Goal: Information Seeking & Learning: Learn about a topic

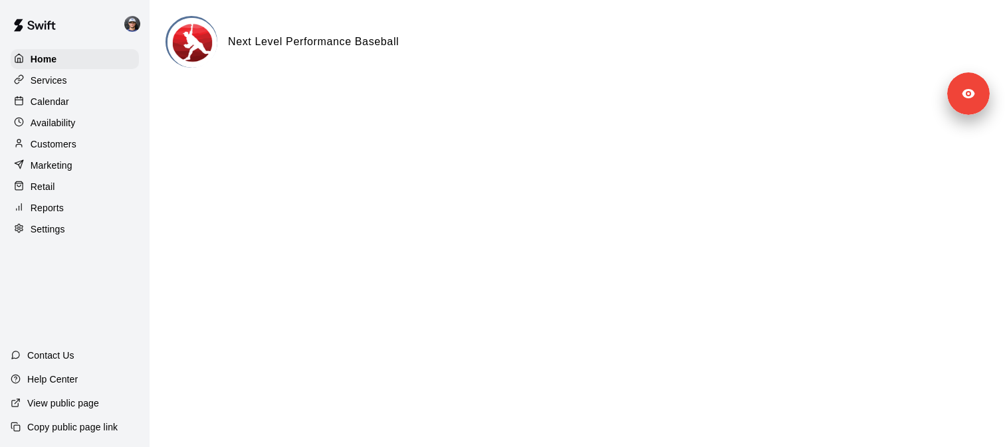
click at [87, 81] on div "Services" at bounding box center [75, 80] width 128 height 20
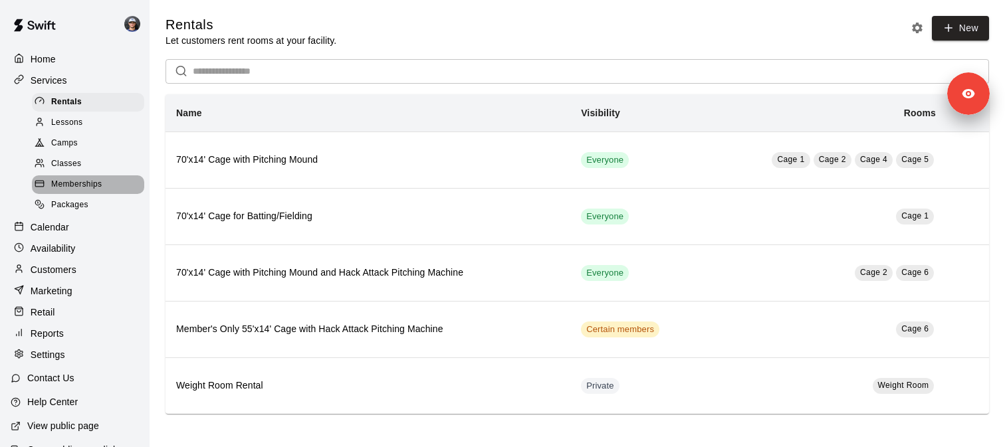
click at [84, 179] on span "Memberships" at bounding box center [76, 184] width 50 height 13
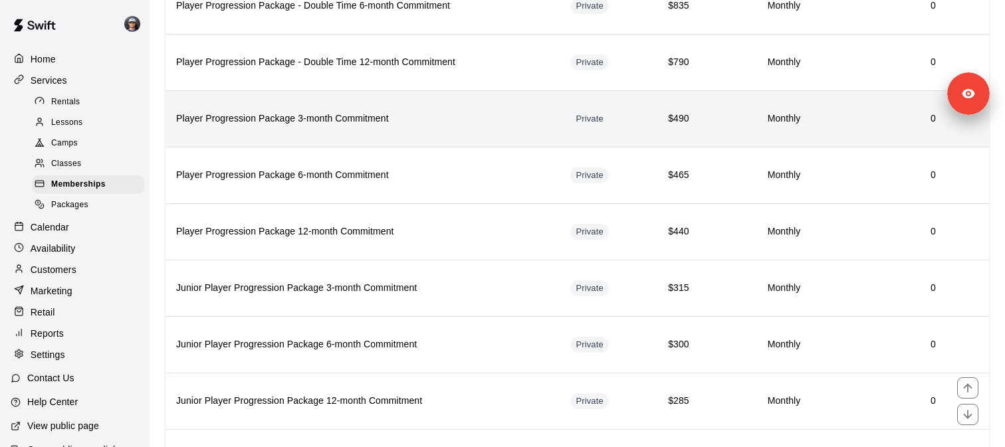
scroll to position [352, 0]
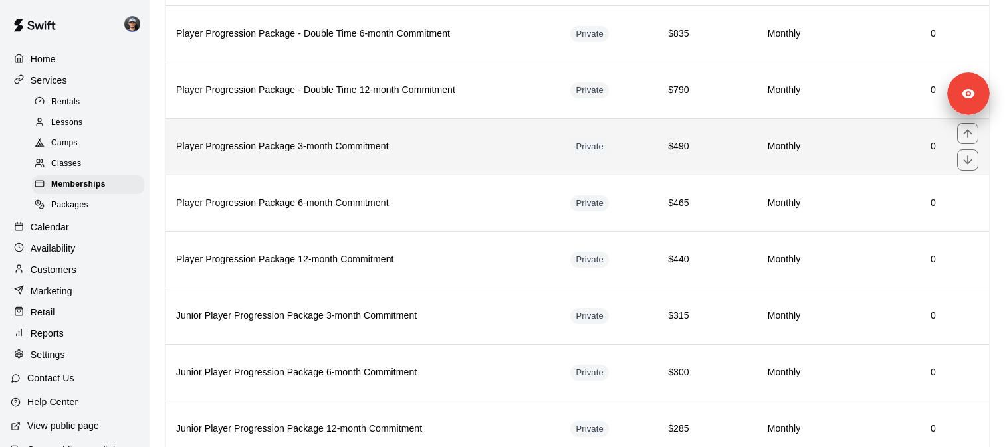
click at [337, 143] on h6 "Player Progression Package 3-month Commitment" at bounding box center [362, 147] width 373 height 15
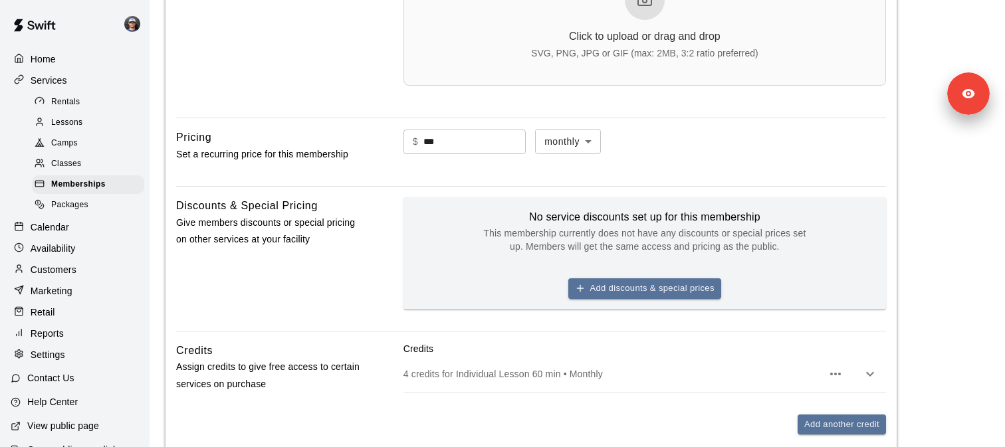
scroll to position [712, 0]
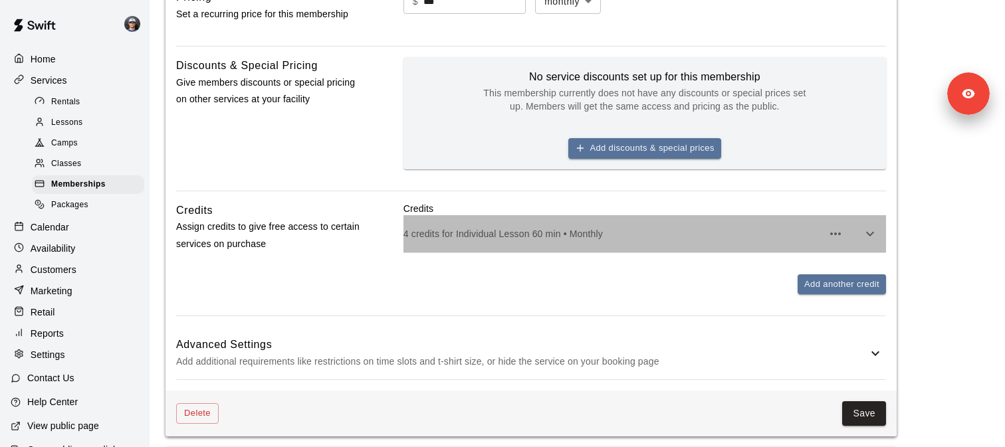
click at [470, 241] on div "4 credits for Individual Lesson 60 min • Monthly" at bounding box center [644, 233] width 482 height 37
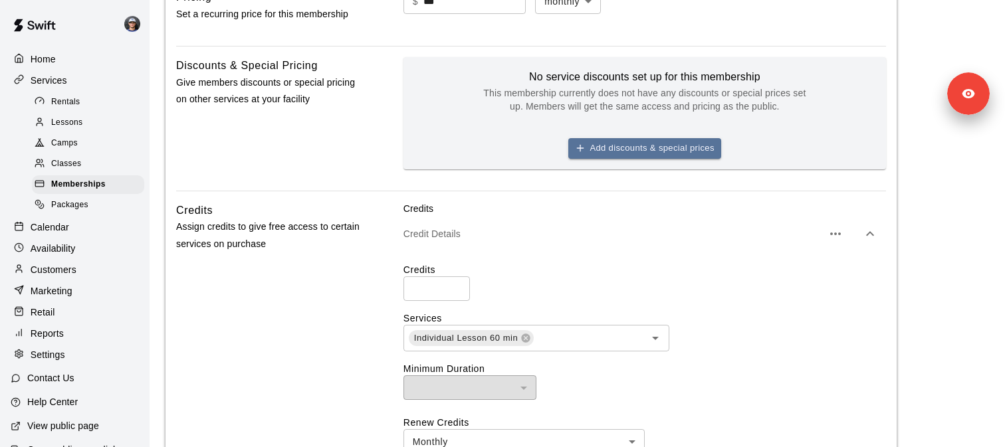
scroll to position [895, 0]
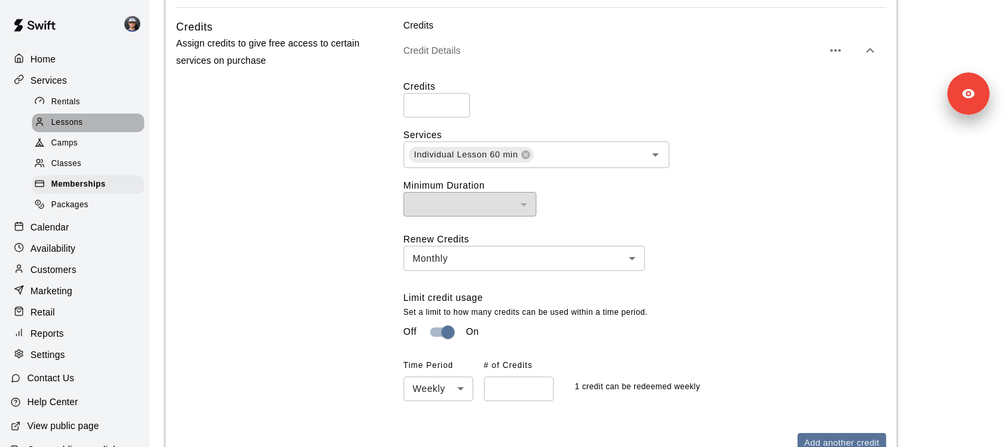
click at [60, 120] on span "Lessons" at bounding box center [67, 122] width 32 height 13
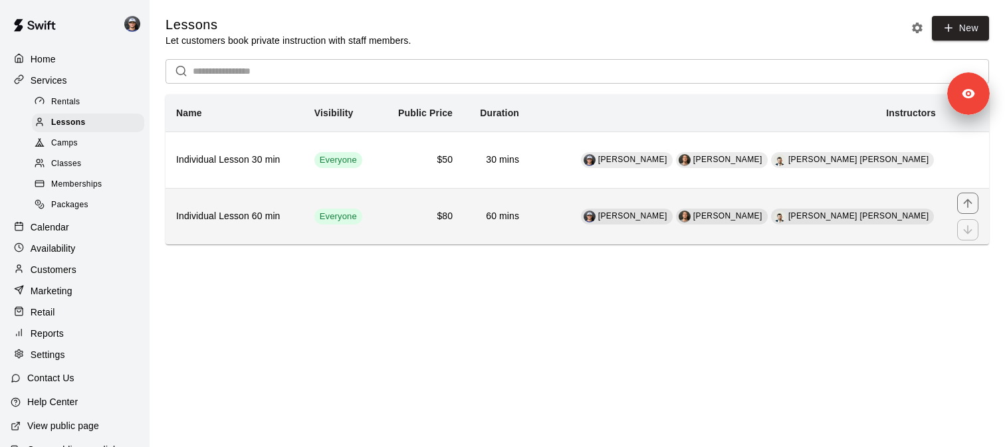
click at [275, 220] on h6 "Individual Lesson 60 min" at bounding box center [234, 216] width 117 height 15
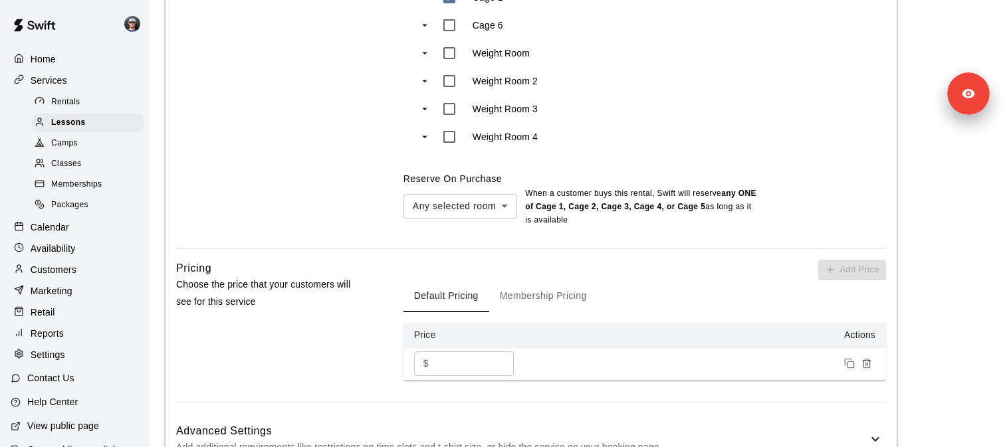
scroll to position [1057, 0]
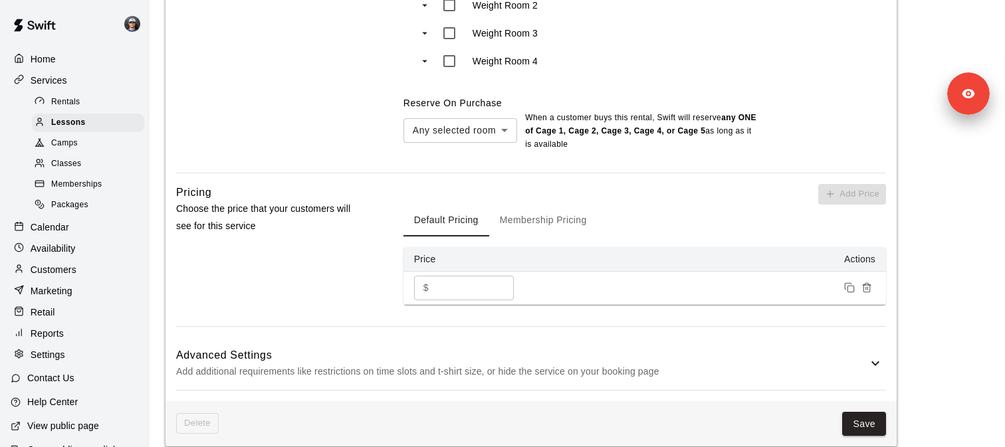
click at [536, 209] on button "Membership Pricing" at bounding box center [543, 221] width 108 height 32
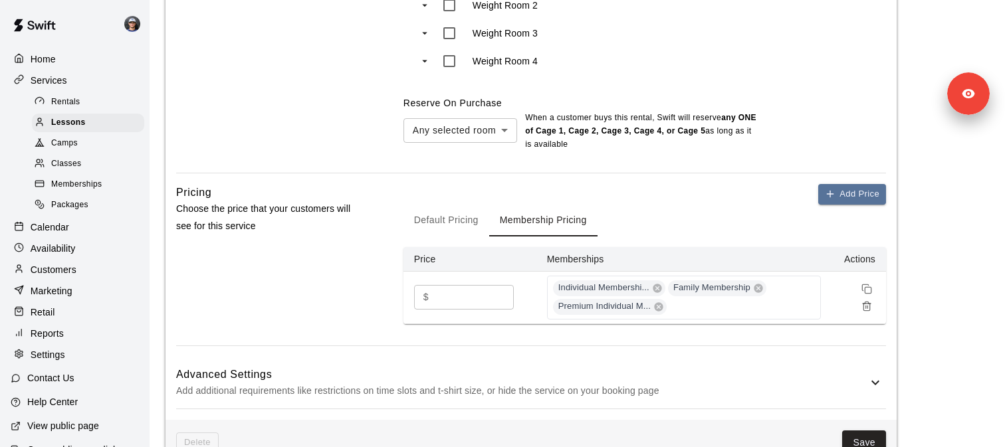
click at [437, 212] on button "Default Pricing" at bounding box center [446, 221] width 86 height 32
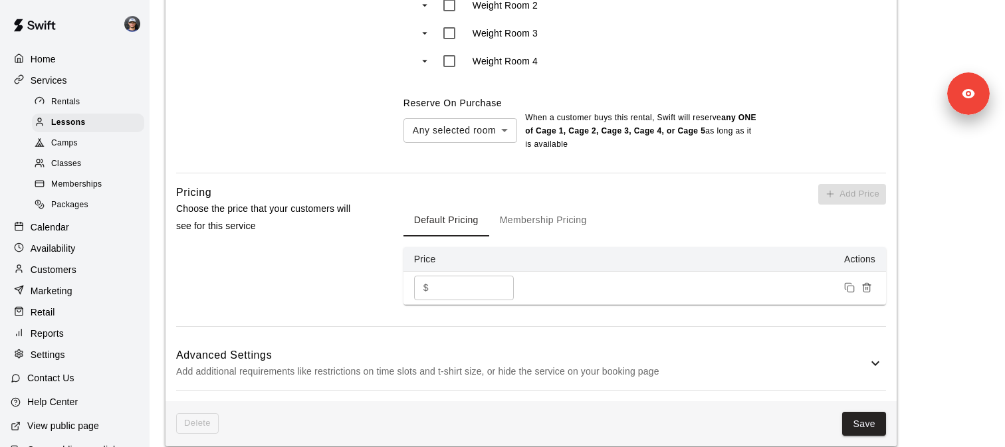
click at [547, 209] on button "Membership Pricing" at bounding box center [543, 221] width 108 height 32
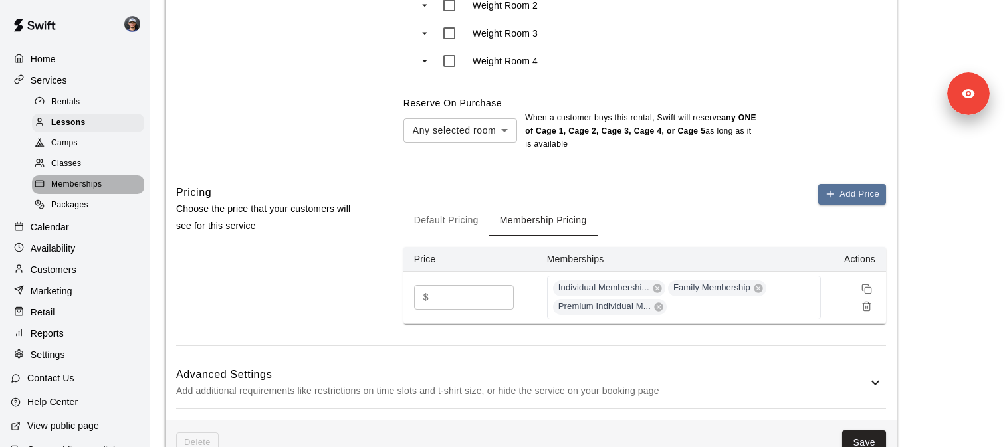
click at [82, 184] on span "Memberships" at bounding box center [76, 184] width 50 height 13
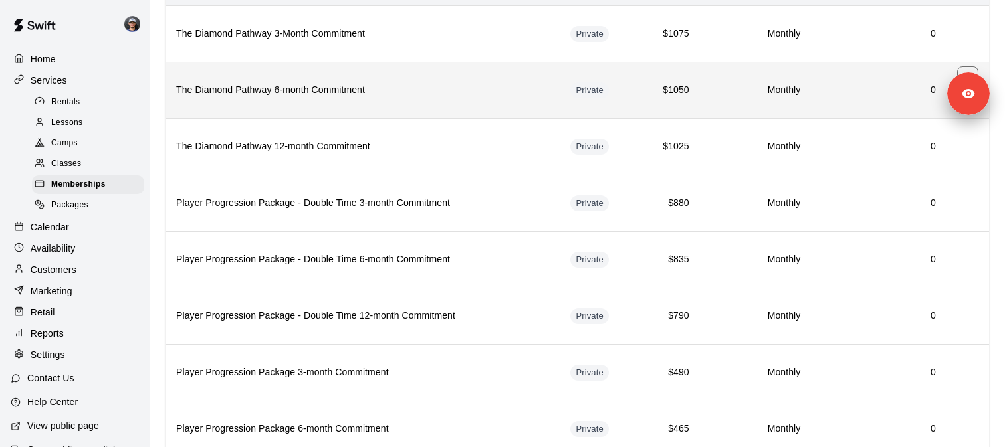
scroll to position [142, 0]
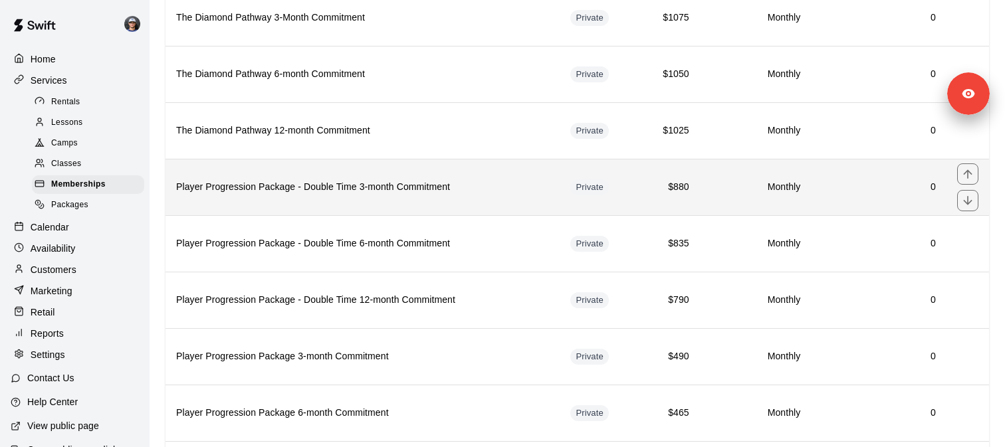
click at [321, 199] on th "Player Progression Package - Double Time 3-month Commitment" at bounding box center [362, 187] width 394 height 56
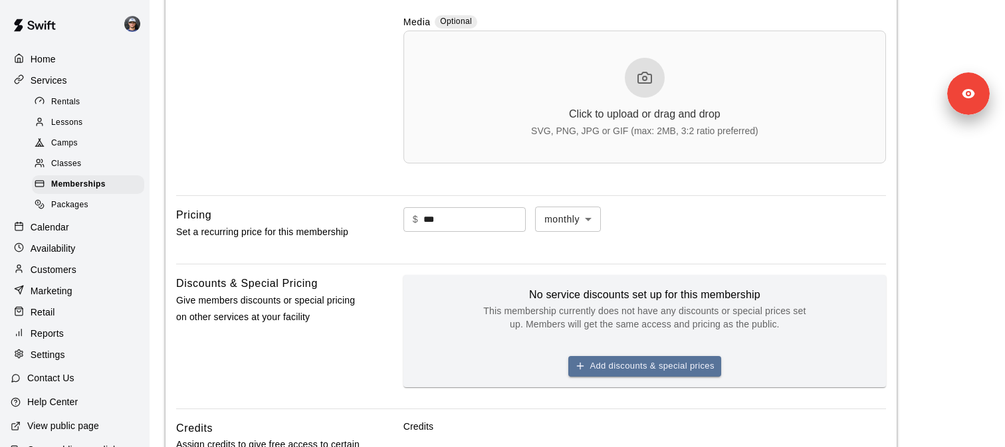
scroll to position [771, 0]
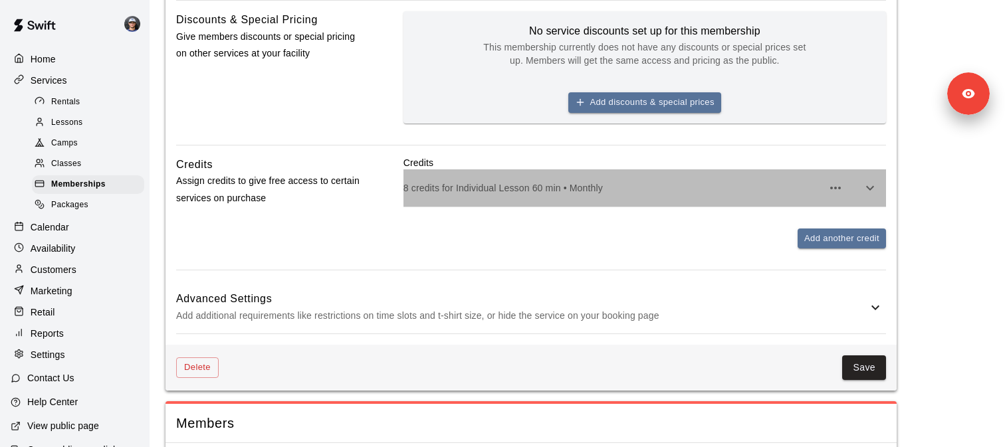
click at [460, 197] on div "8 credits for Individual Lesson 60 min • Monthly" at bounding box center [644, 187] width 482 height 37
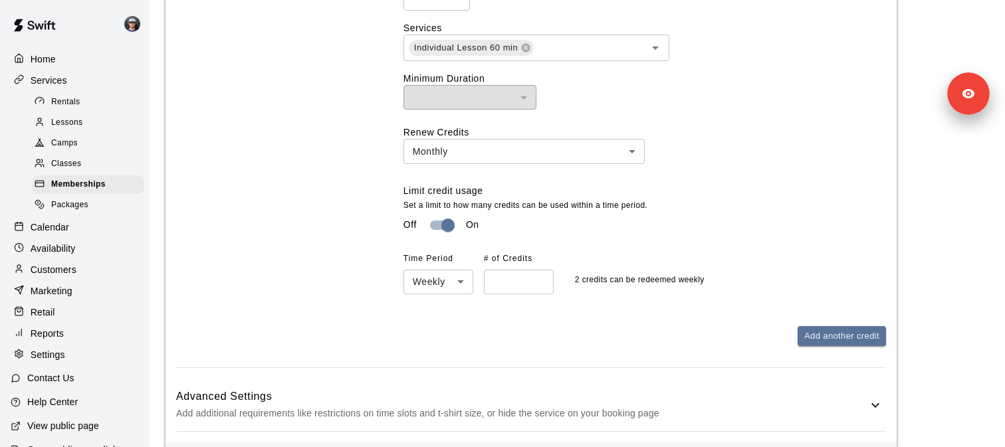
scroll to position [1002, 0]
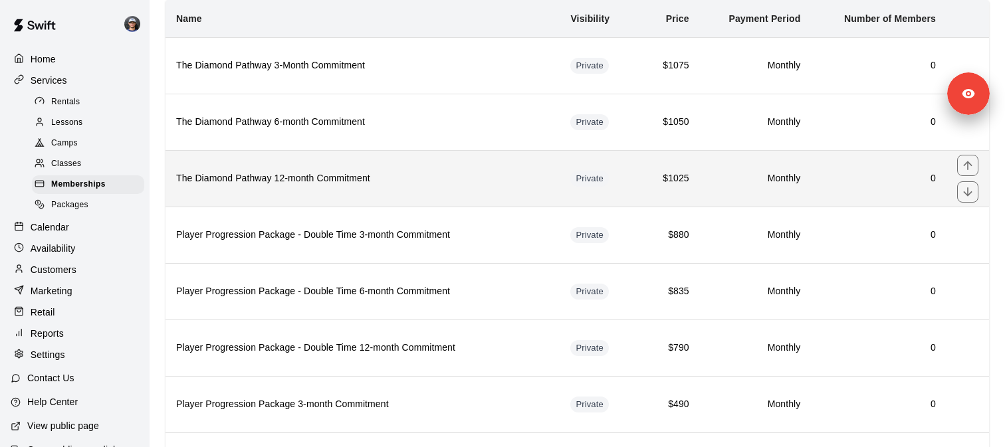
scroll to position [99, 0]
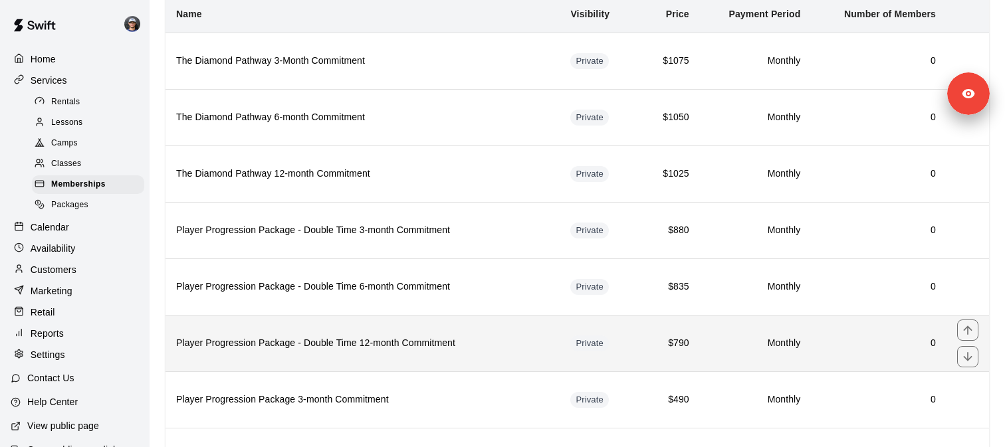
click at [289, 330] on th "Player Progression Package - Double Time 12-month Commitment" at bounding box center [362, 343] width 394 height 56
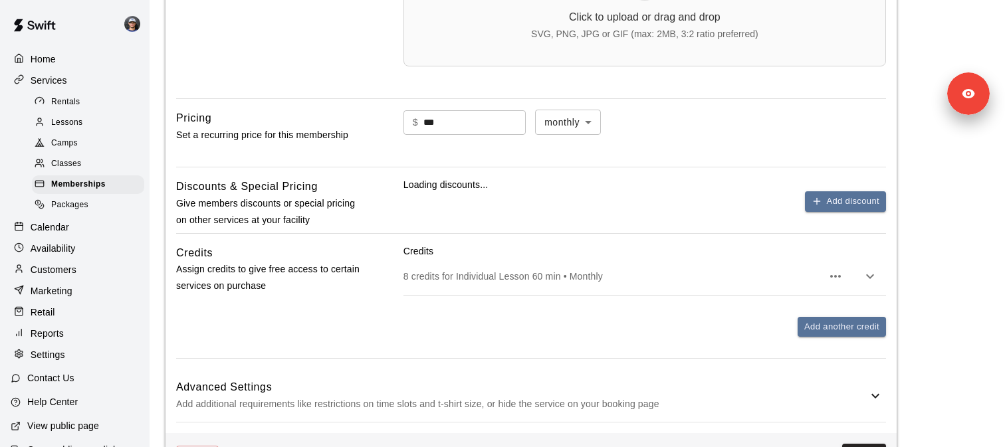
scroll to position [720, 0]
